Goal: Check status: Check status

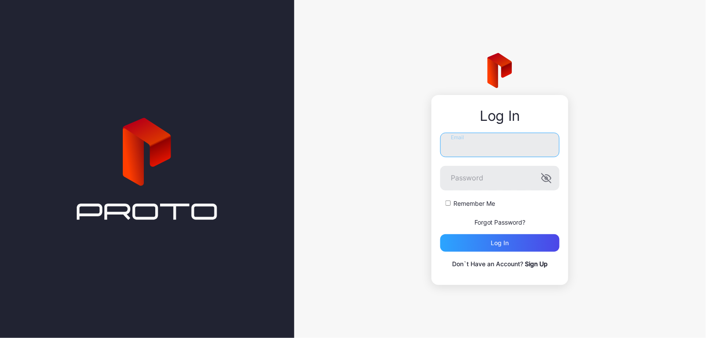
type input "**********"
click at [500, 243] on button "Log in" at bounding box center [499, 243] width 119 height 18
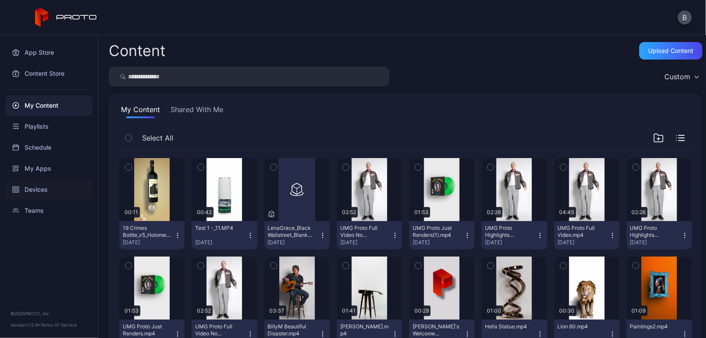
click at [43, 188] on div "Devices" at bounding box center [48, 189] width 87 height 21
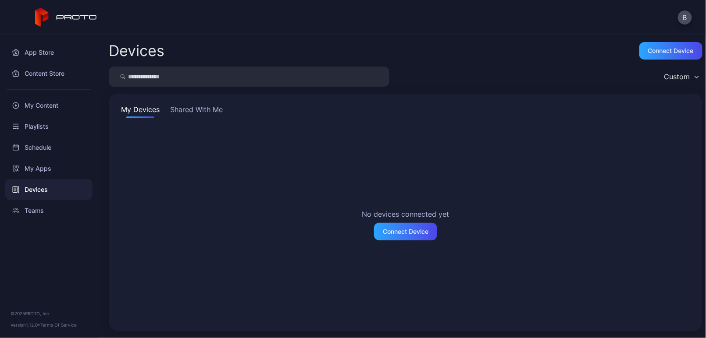
click at [192, 111] on button "Shared With Me" at bounding box center [196, 111] width 56 height 14
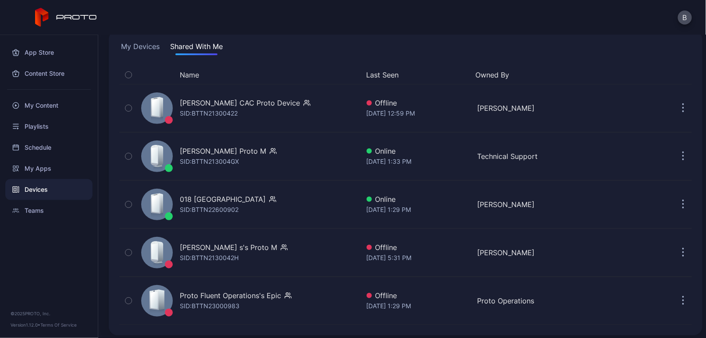
scroll to position [65, 0]
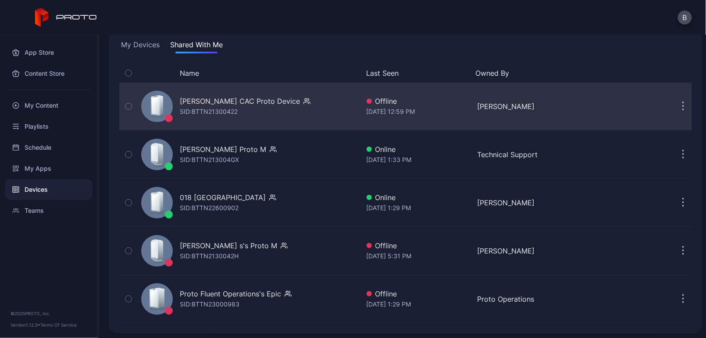
click at [293, 107] on div "[PERSON_NAME] CAC Proto Device SID: BTTN21300422" at bounding box center [249, 107] width 222 height 44
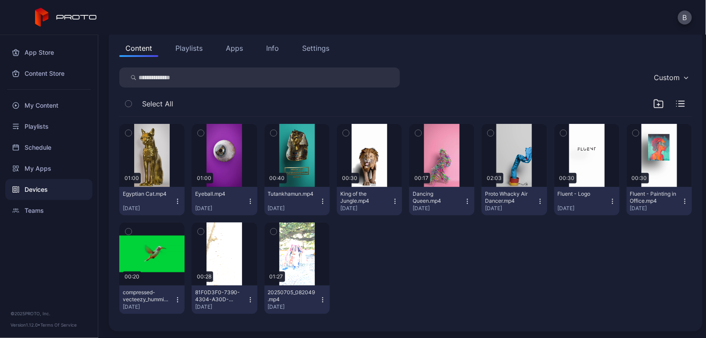
scroll to position [95, 0]
